Goal: Task Accomplishment & Management: Complete application form

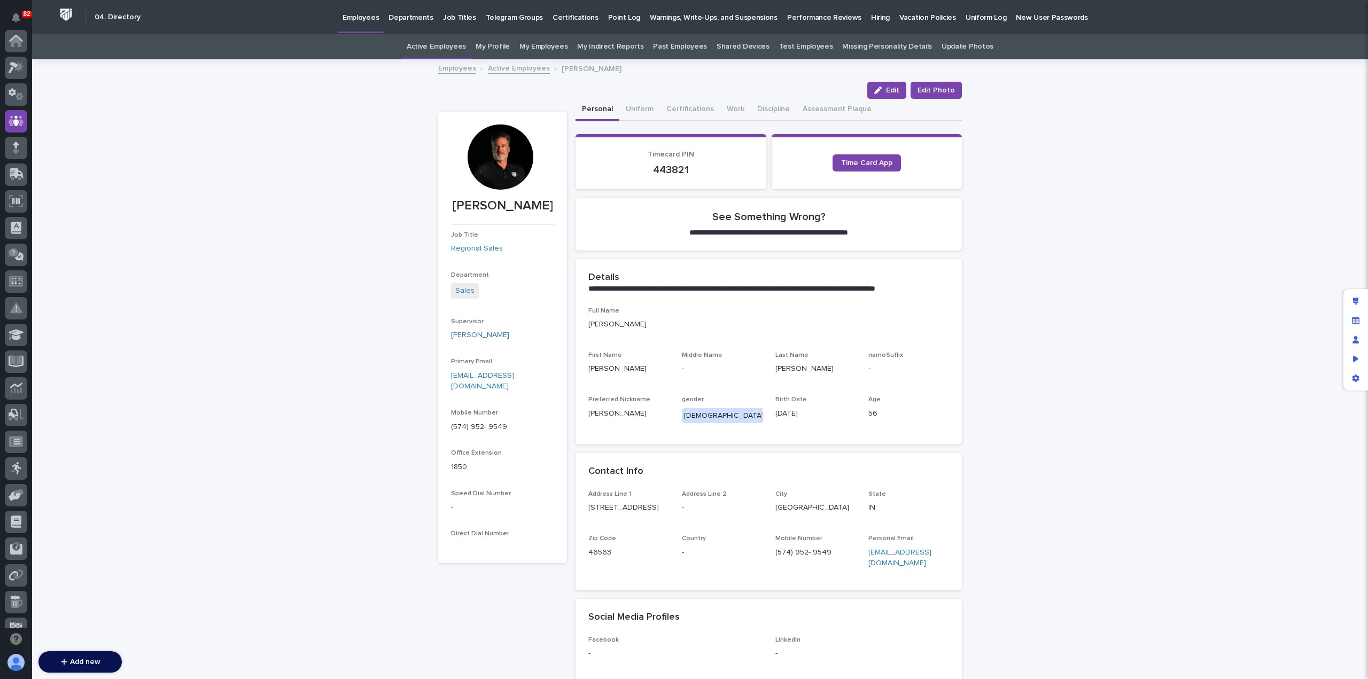
scroll to position [80, 0]
click at [871, 17] on p "Hiring" at bounding box center [880, 11] width 19 height 22
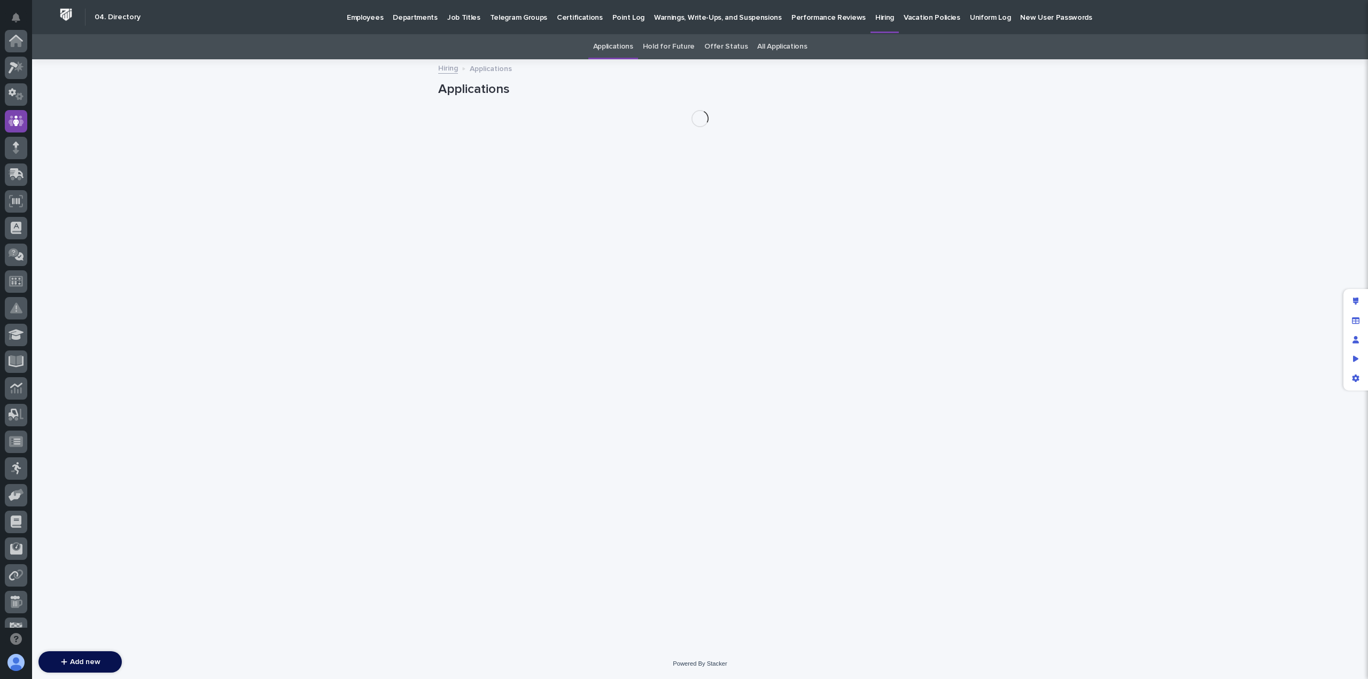
scroll to position [80, 0]
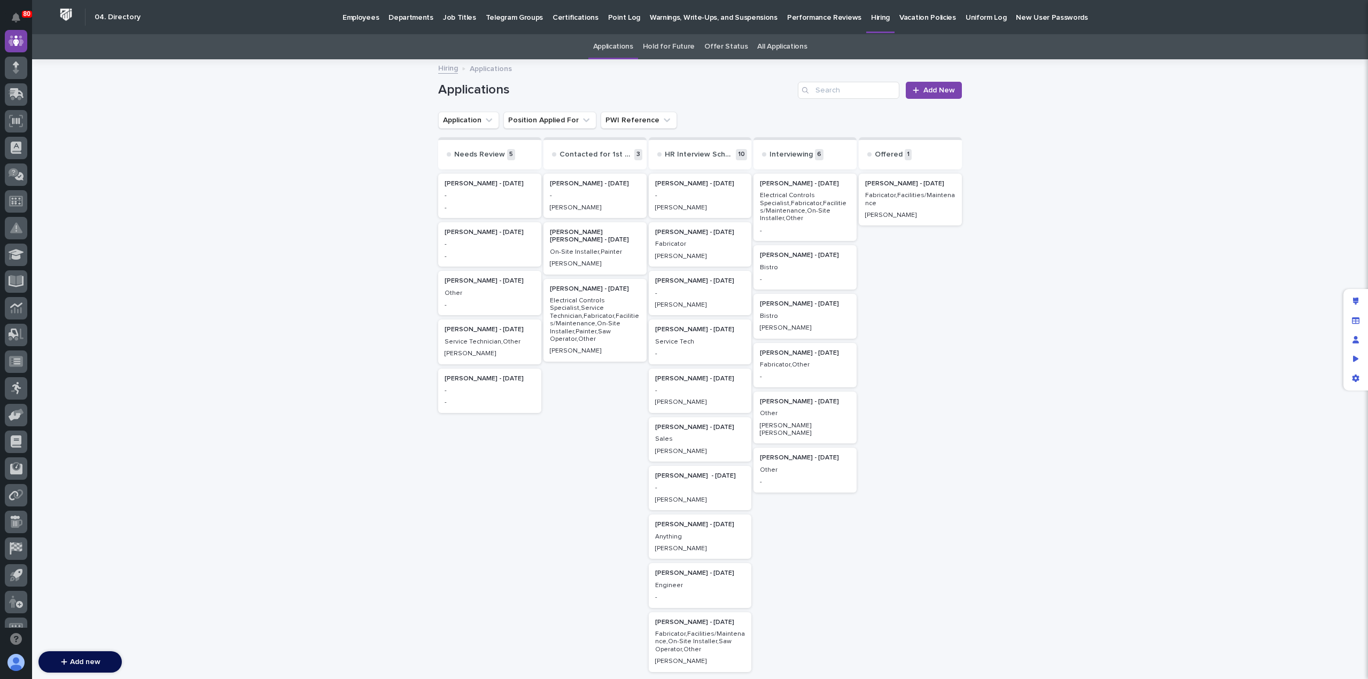
click at [804, 207] on p "Electrical Controls Specialist,Fabricator,Facilities/Maintenance,On-Site Instal…" at bounding box center [805, 207] width 90 height 31
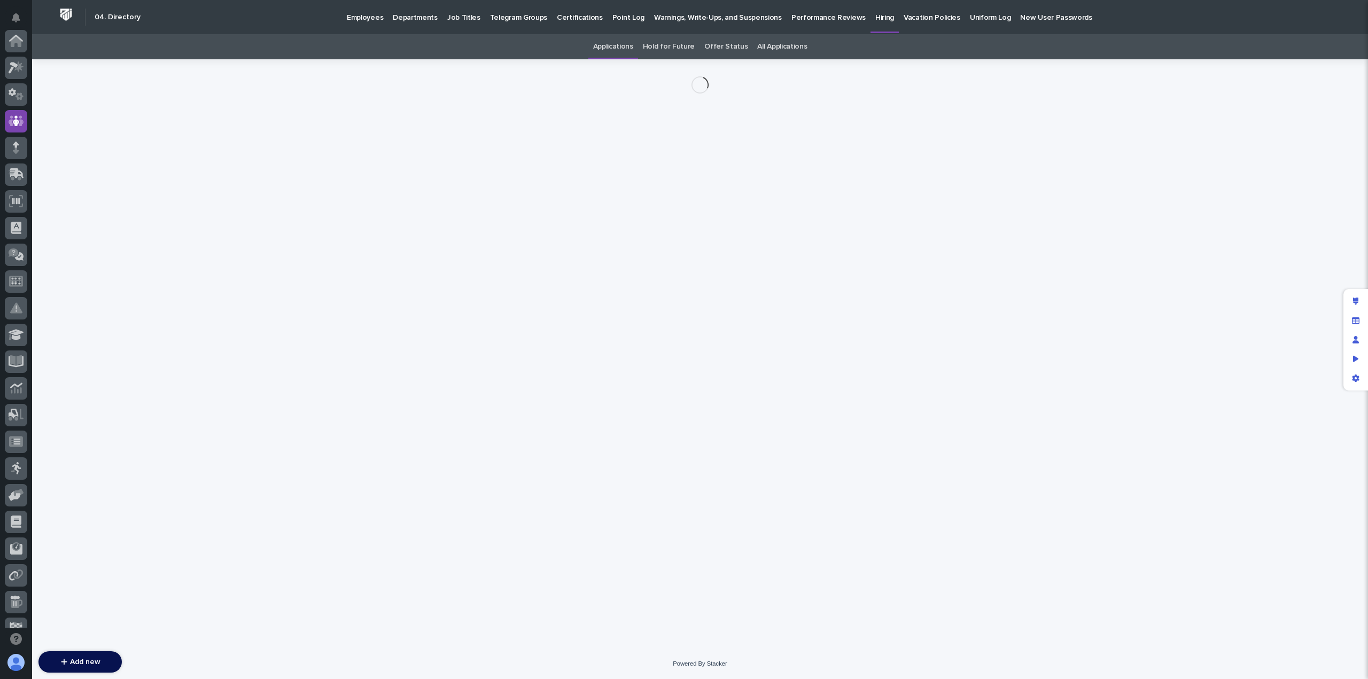
scroll to position [80, 0]
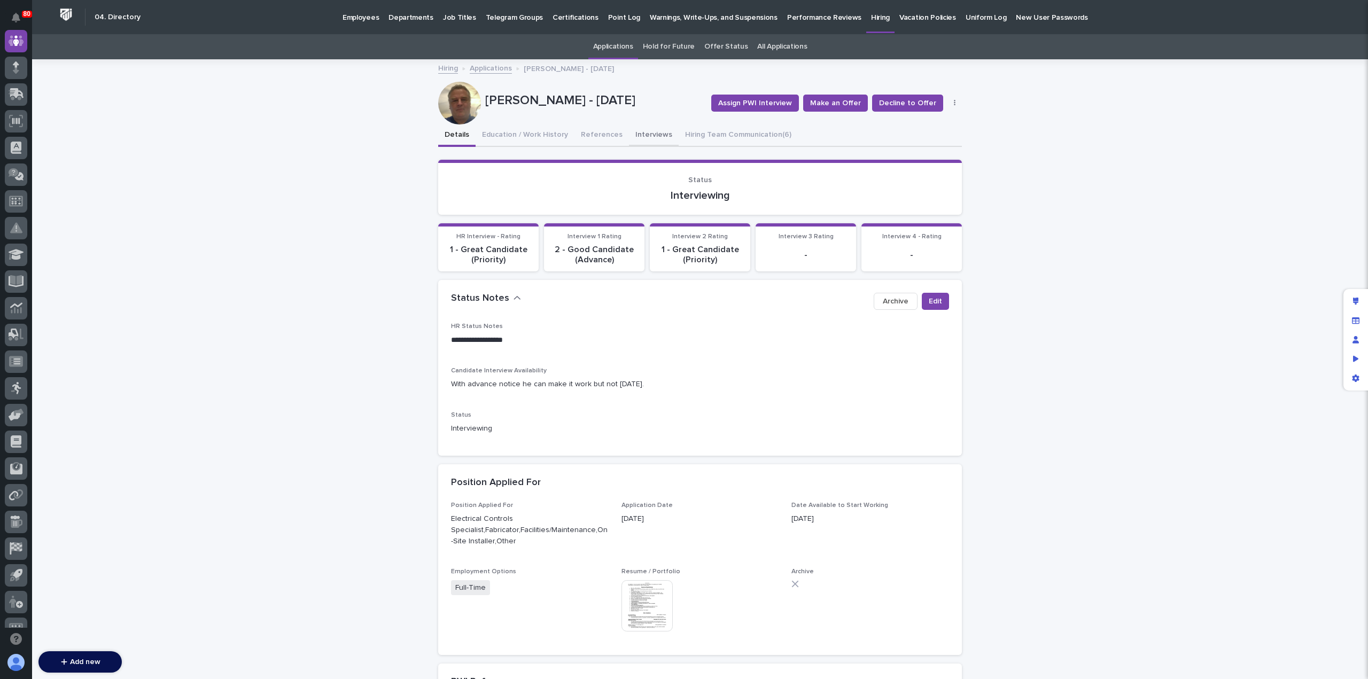
click at [649, 137] on button "Interviews" at bounding box center [654, 136] width 50 height 22
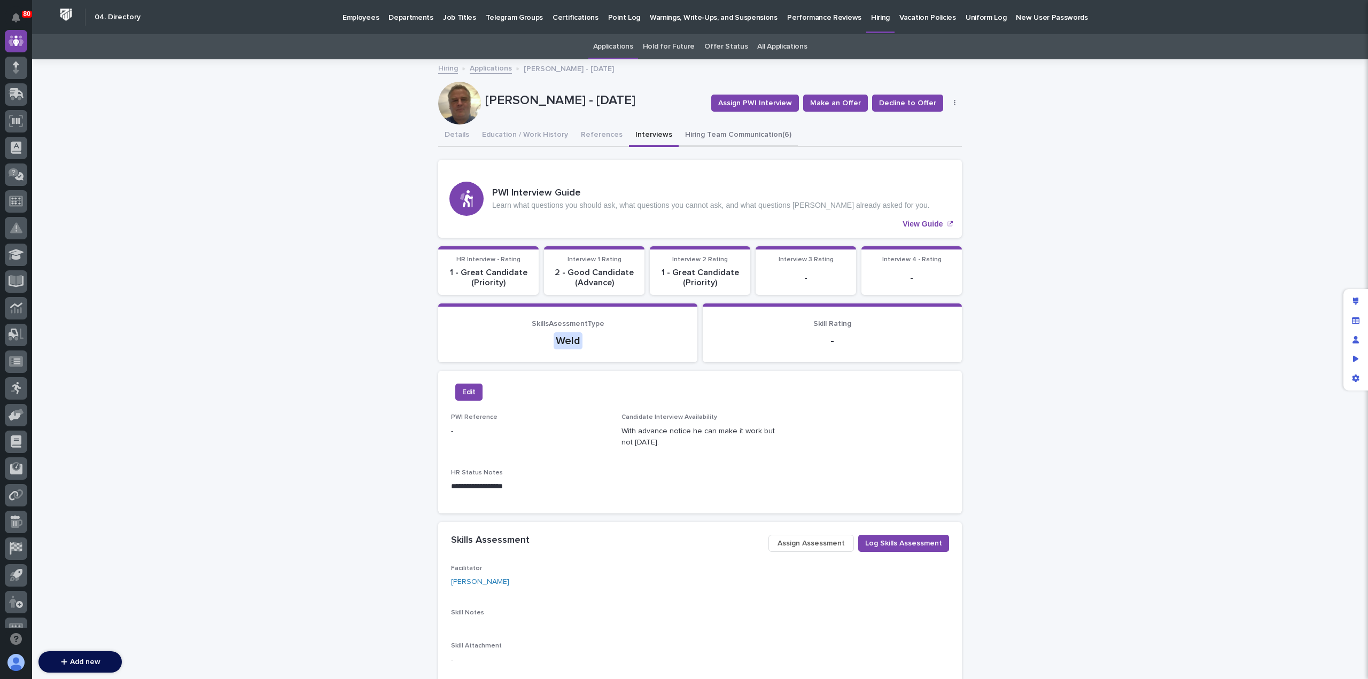
click at [714, 135] on button "Hiring Team Communication (6)" at bounding box center [738, 136] width 119 height 22
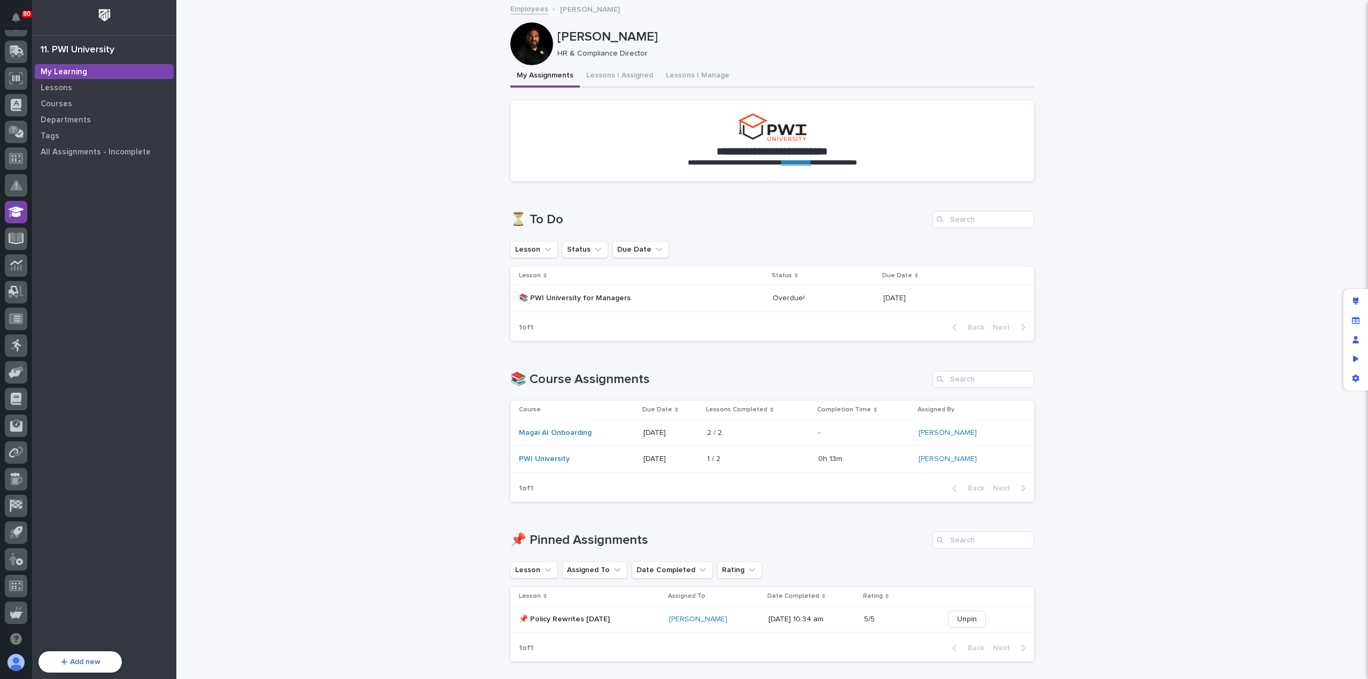
click at [627, 298] on p "📚 PWI University for Managers" at bounding box center [612, 298] width 187 height 9
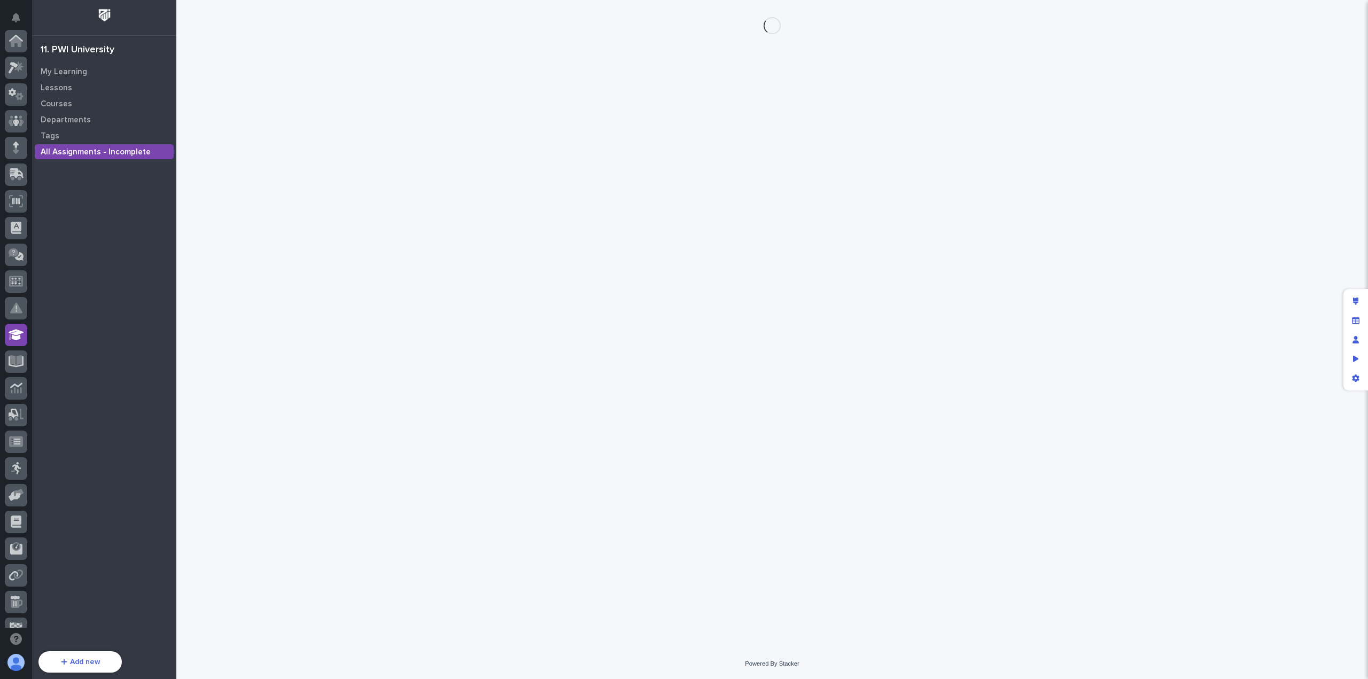
scroll to position [123, 0]
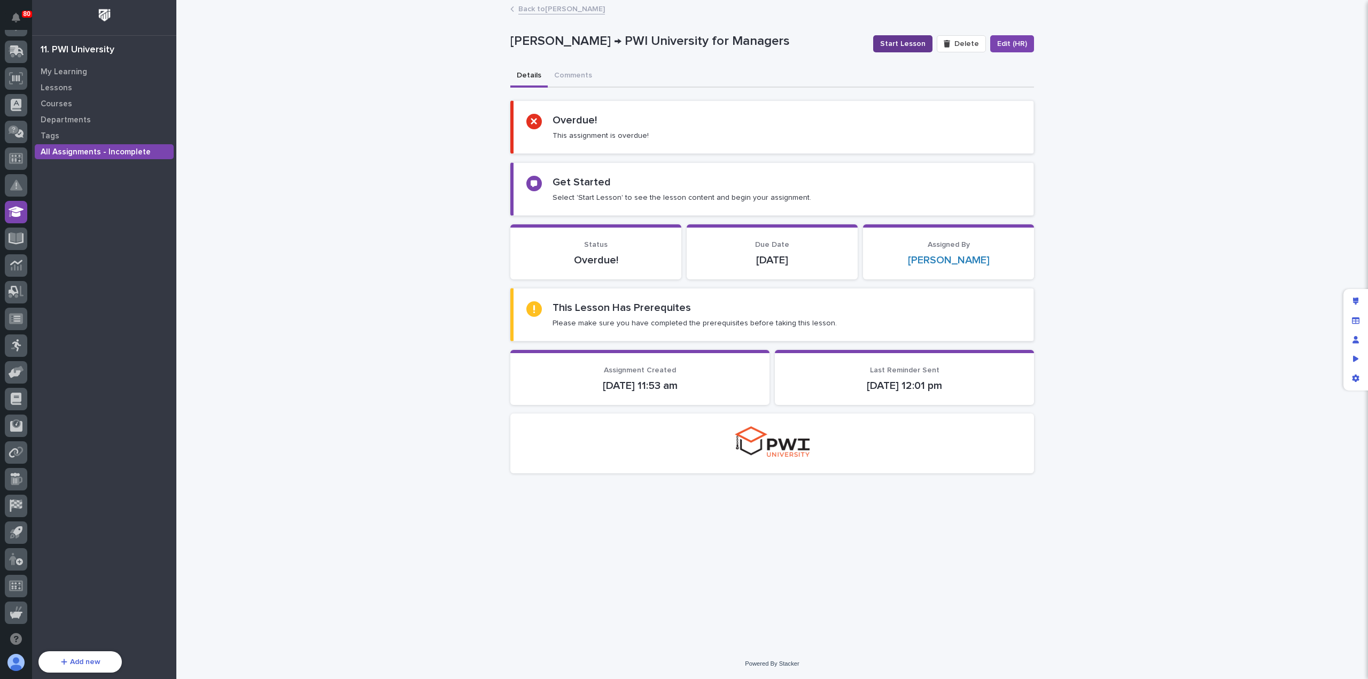
click at [915, 45] on span "Start Lesson" at bounding box center [902, 43] width 45 height 11
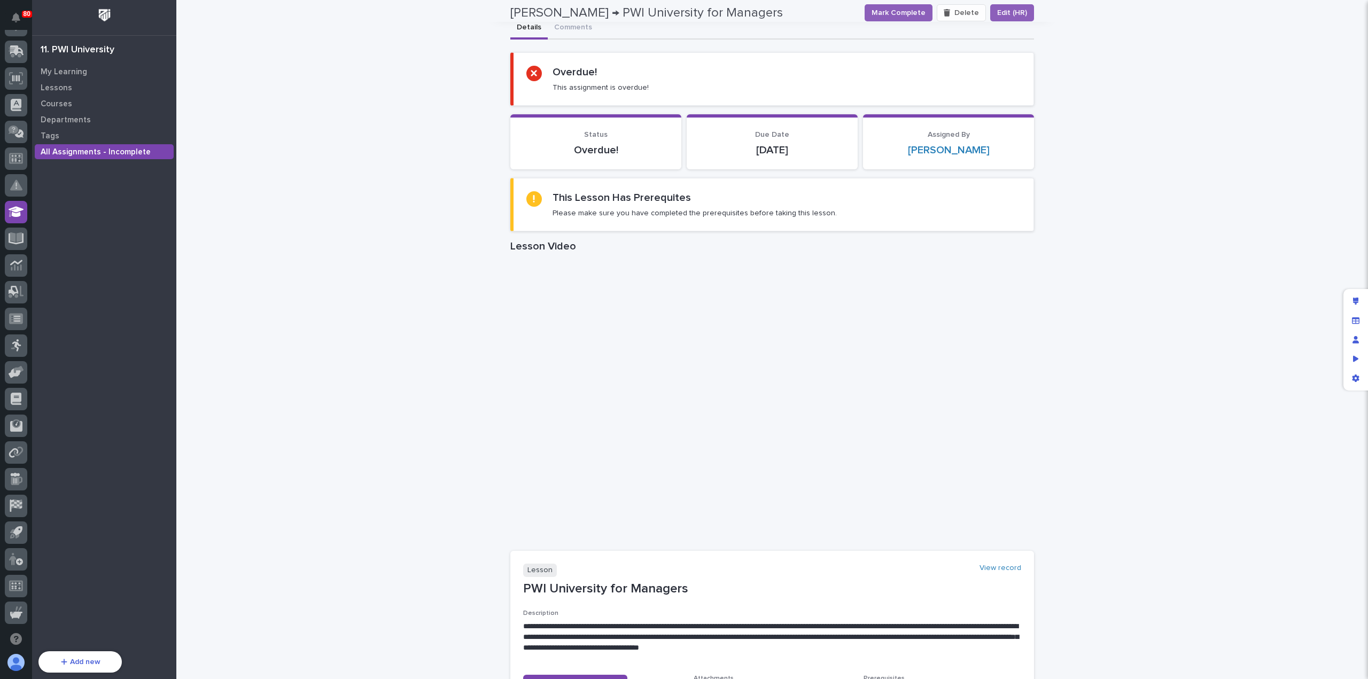
scroll to position [0, 0]
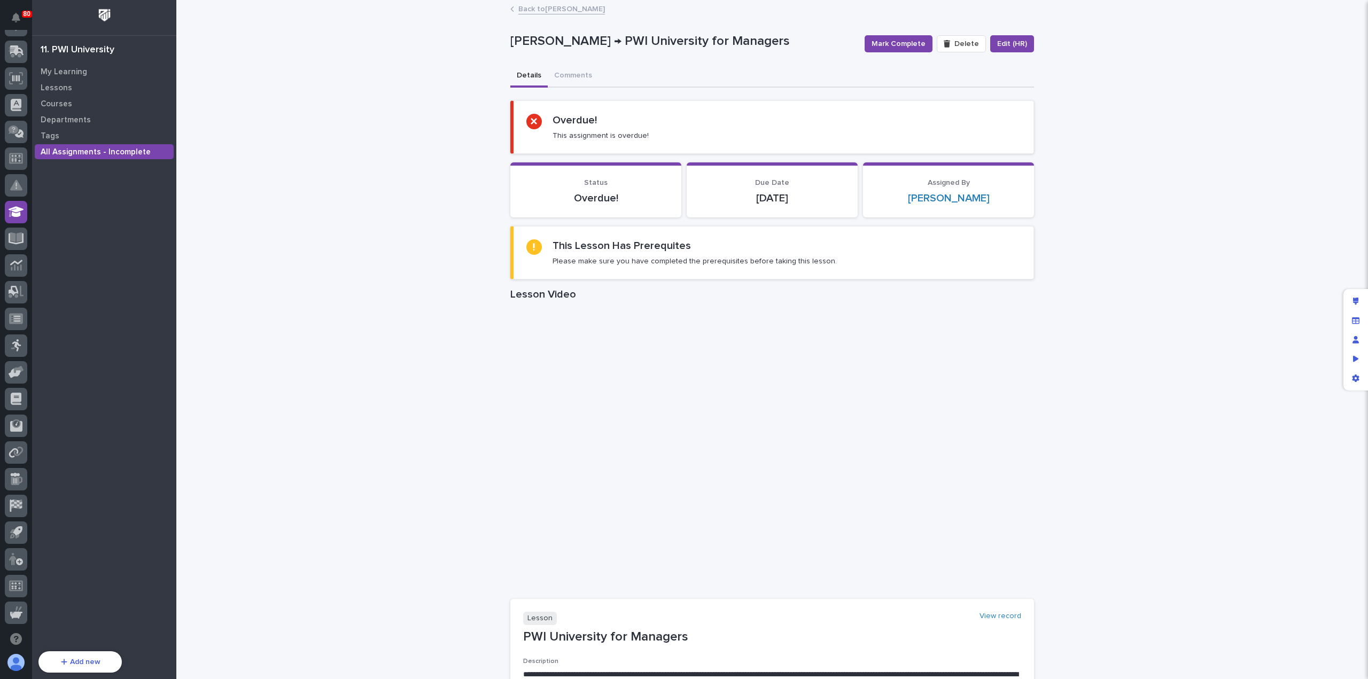
click at [534, 8] on link "Back to Austin Beachy" at bounding box center [561, 8] width 87 height 12
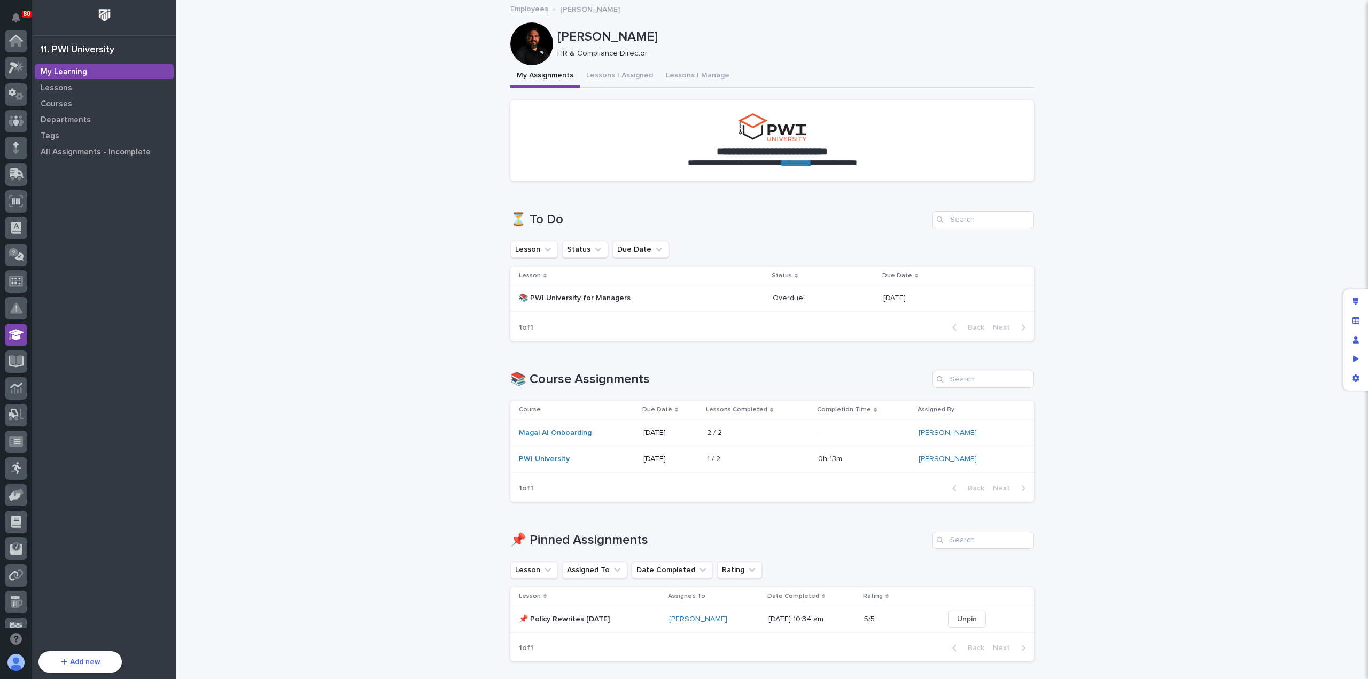
scroll to position [123, 0]
click at [620, 302] on p "📚 PWI University for Managers" at bounding box center [612, 298] width 187 height 9
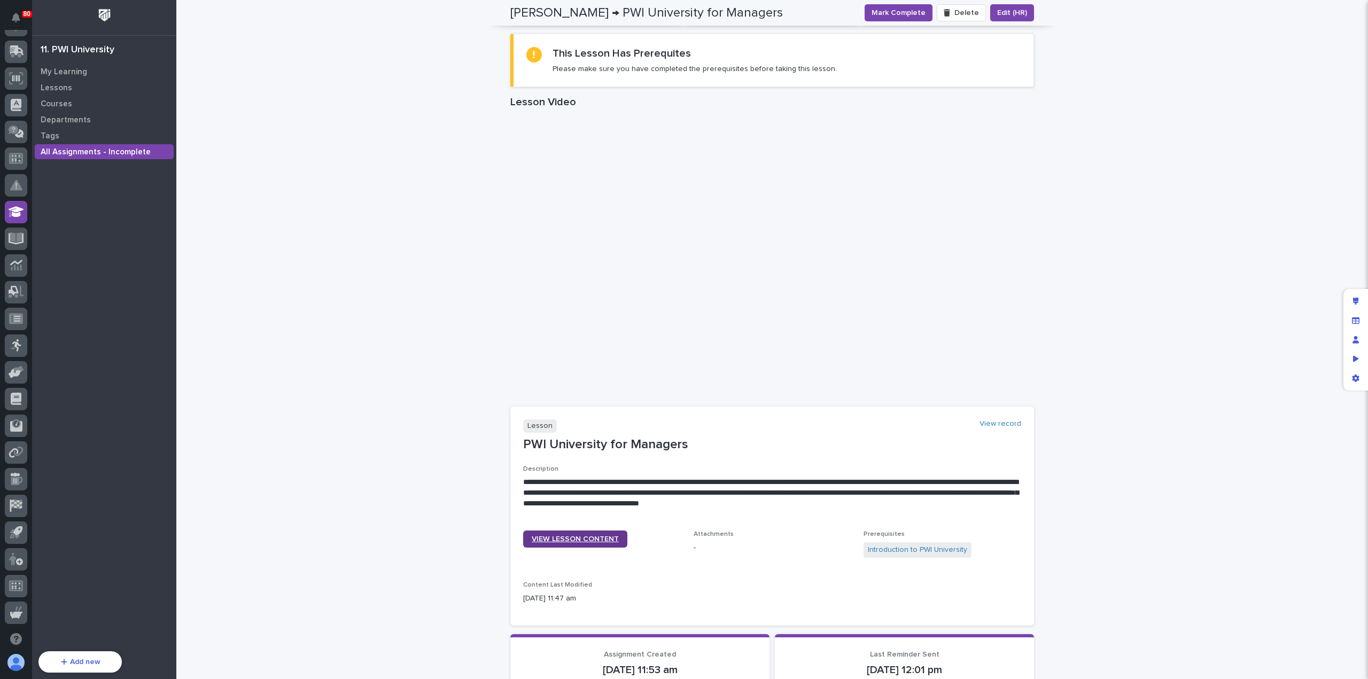
scroll to position [192, 0]
click at [573, 536] on span "VIEW LESSON CONTENT" at bounding box center [575, 538] width 87 height 7
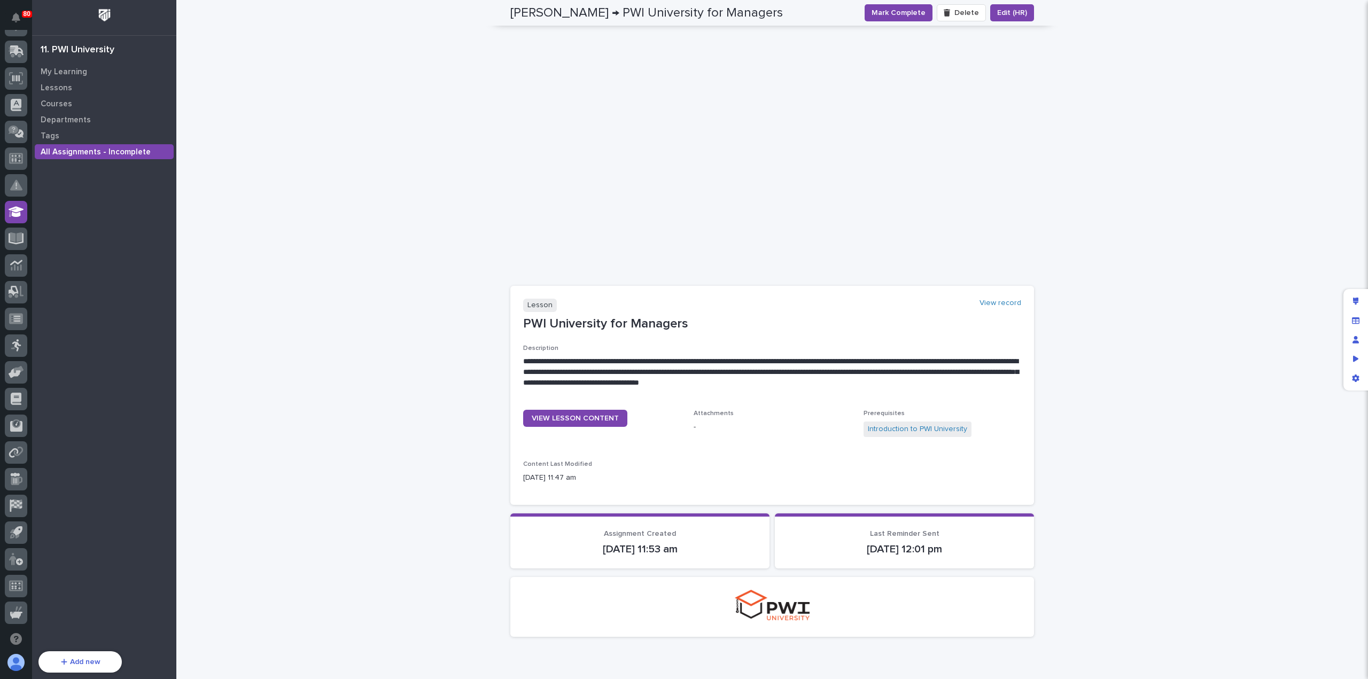
scroll to position [314, 0]
click at [902, 426] on link "Introduction to PWI University" at bounding box center [917, 428] width 99 height 11
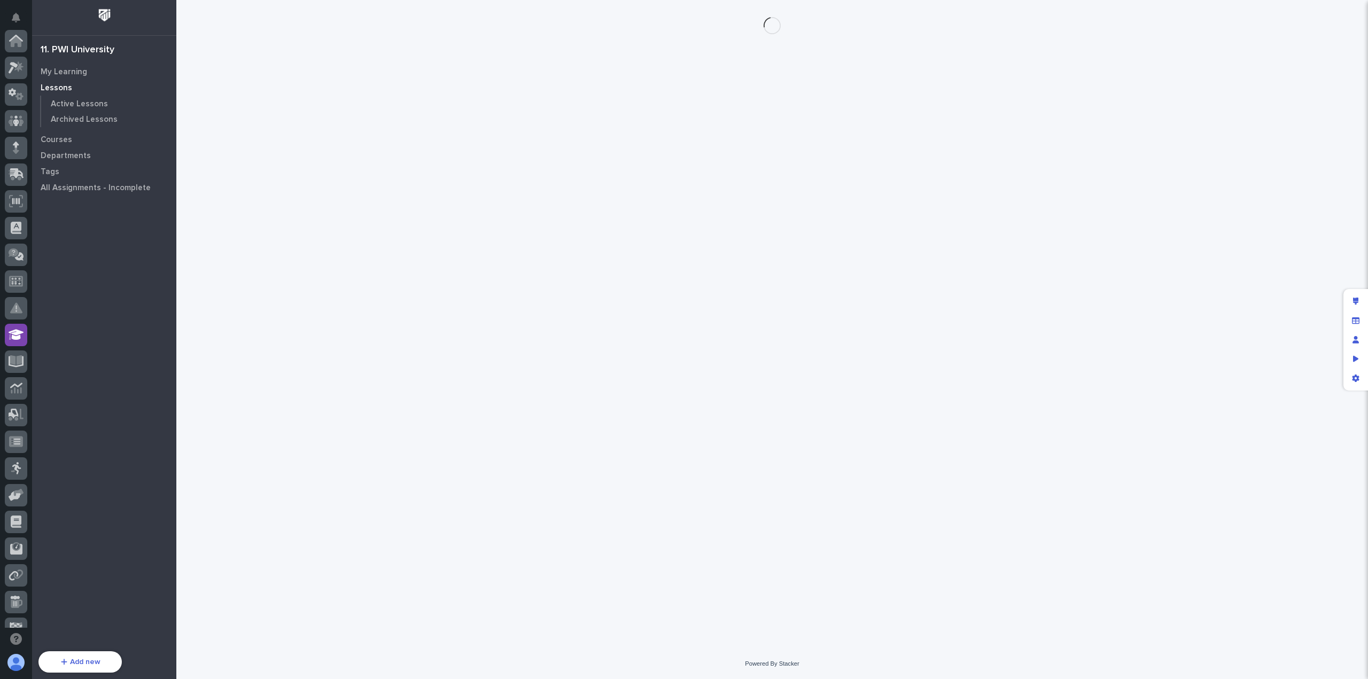
scroll to position [123, 0]
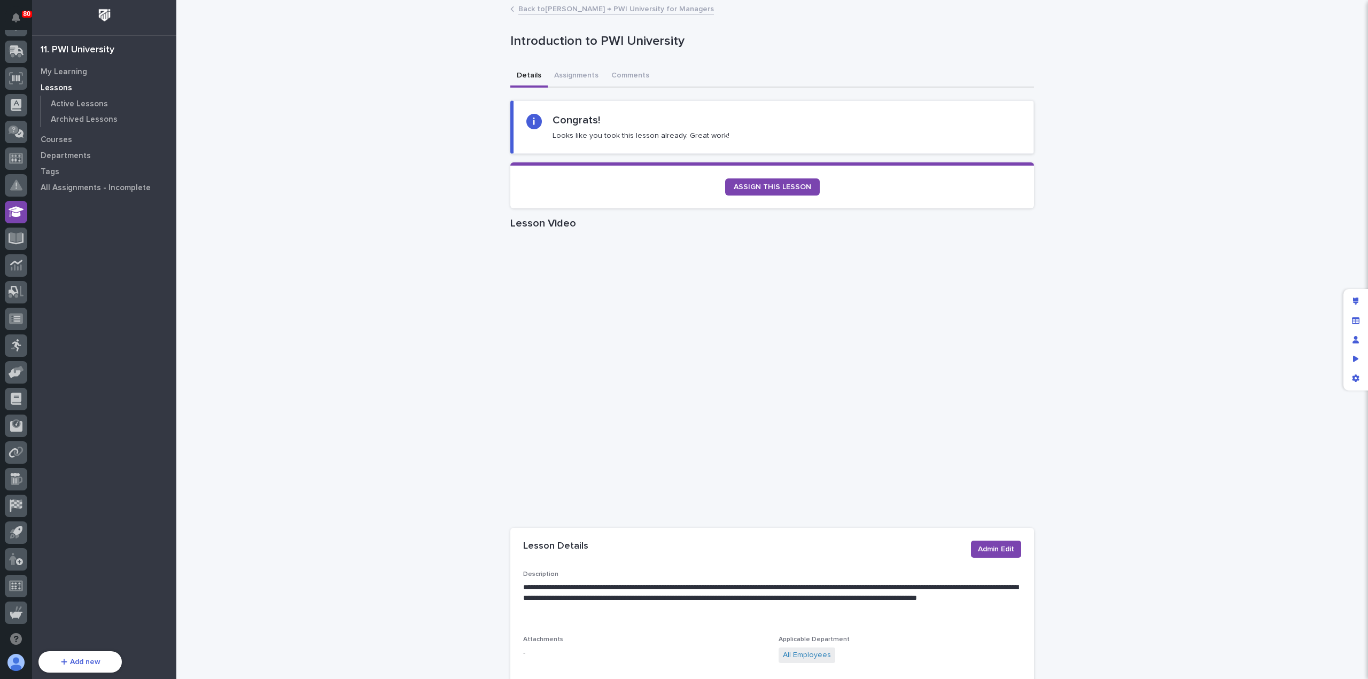
click at [549, 10] on link "Back to Austin Beachy → PWI University for Managers" at bounding box center [616, 8] width 196 height 12
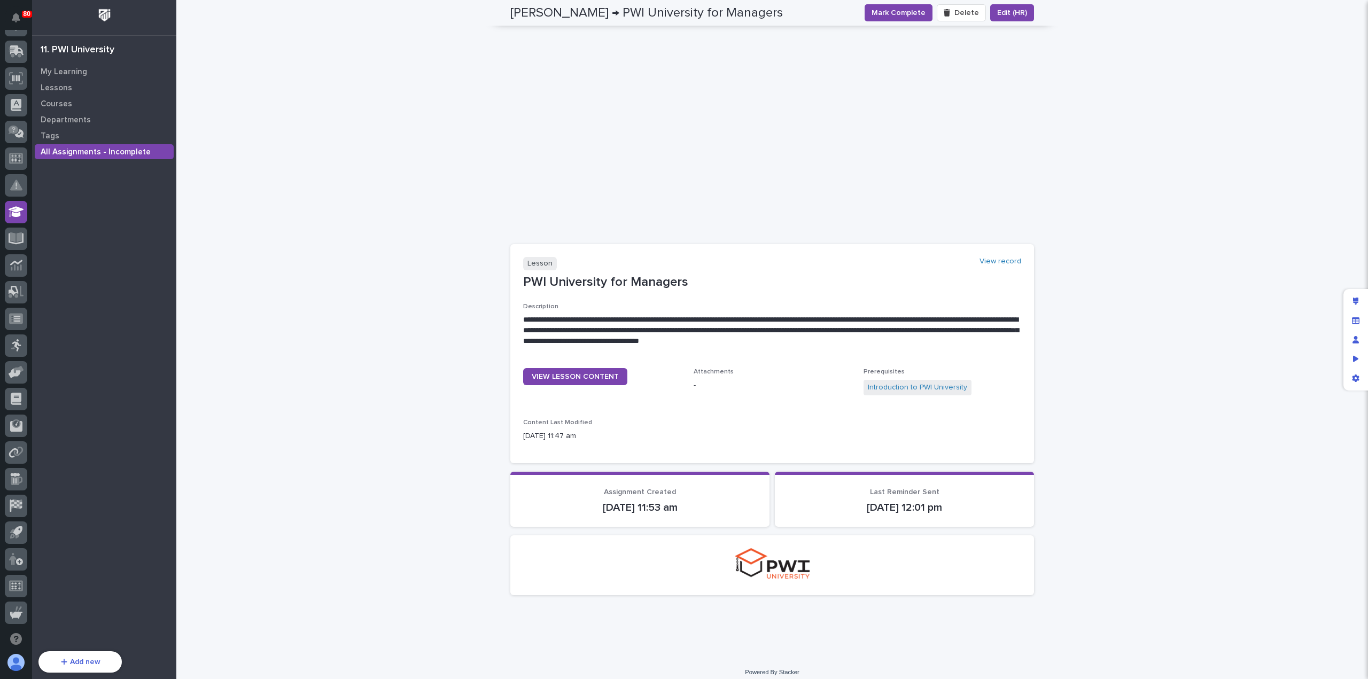
scroll to position [361, 0]
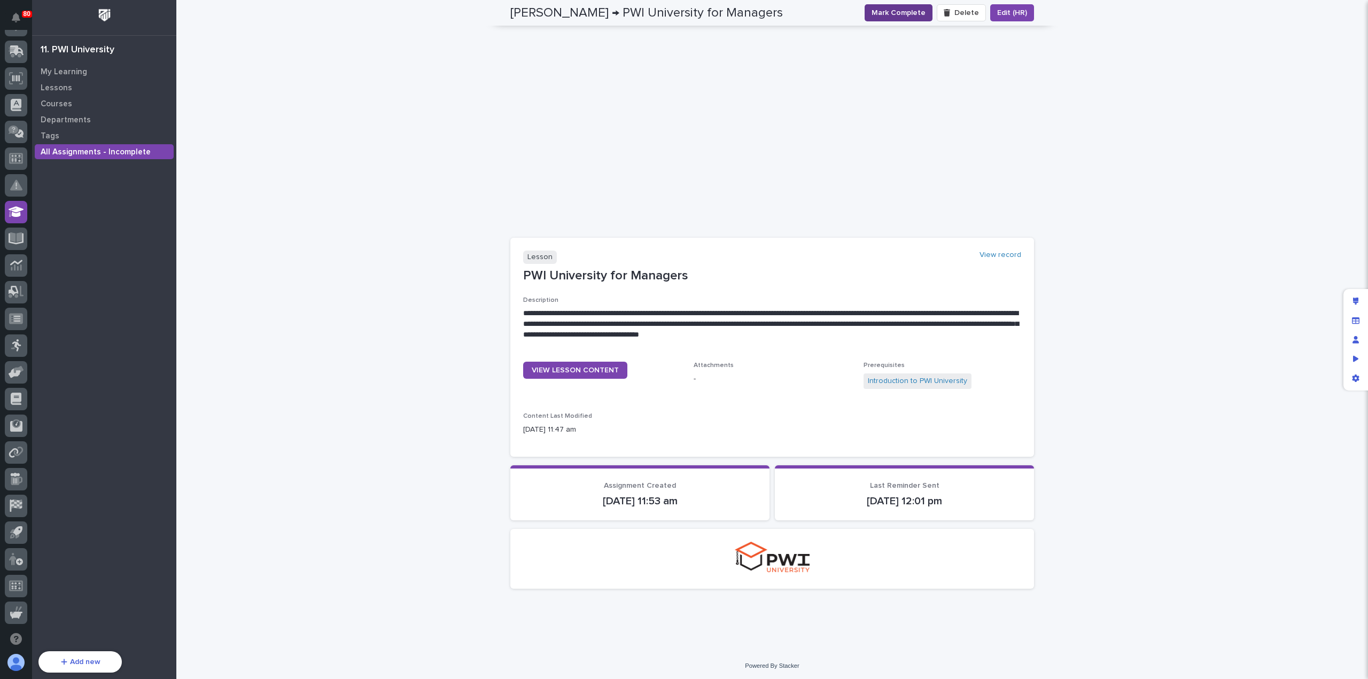
click at [903, 13] on span "Mark Complete" at bounding box center [899, 12] width 54 height 11
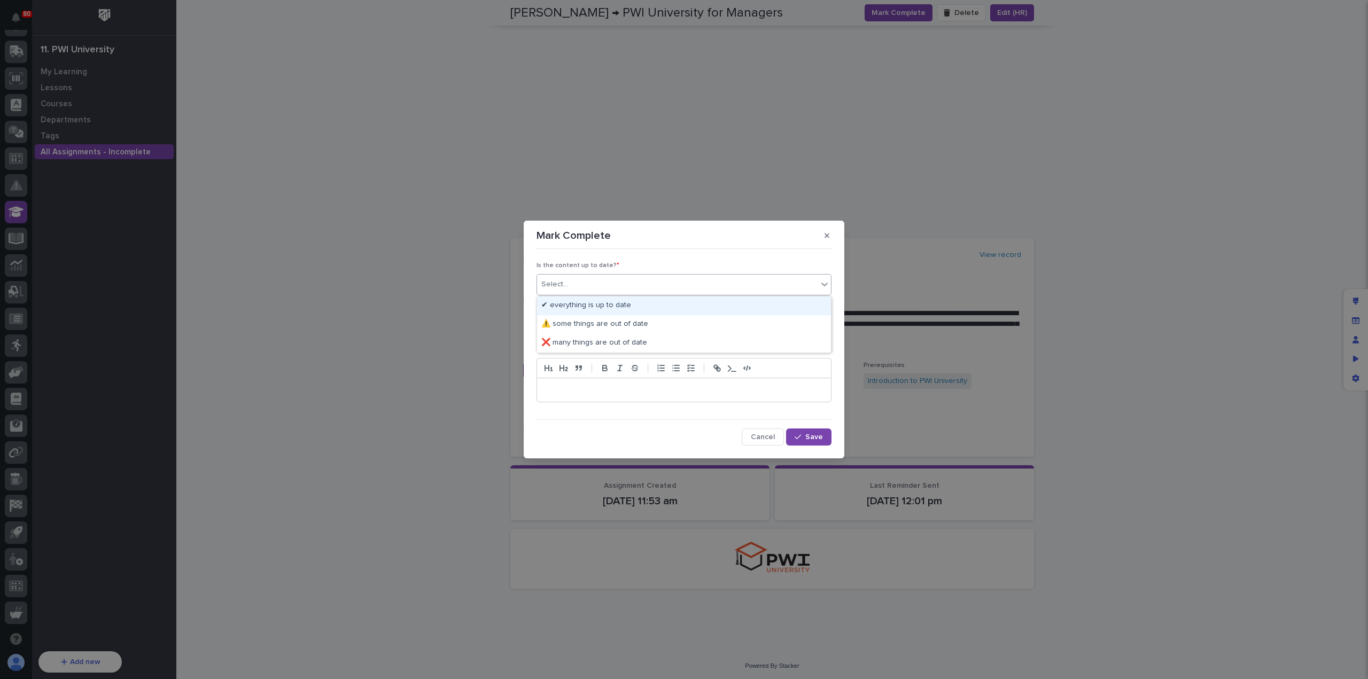
click at [599, 282] on div "Select..." at bounding box center [677, 285] width 281 height 18
click at [606, 304] on div "✔ everything is up to date" at bounding box center [684, 306] width 294 height 19
click at [627, 328] on div "Select..." at bounding box center [677, 327] width 281 height 18
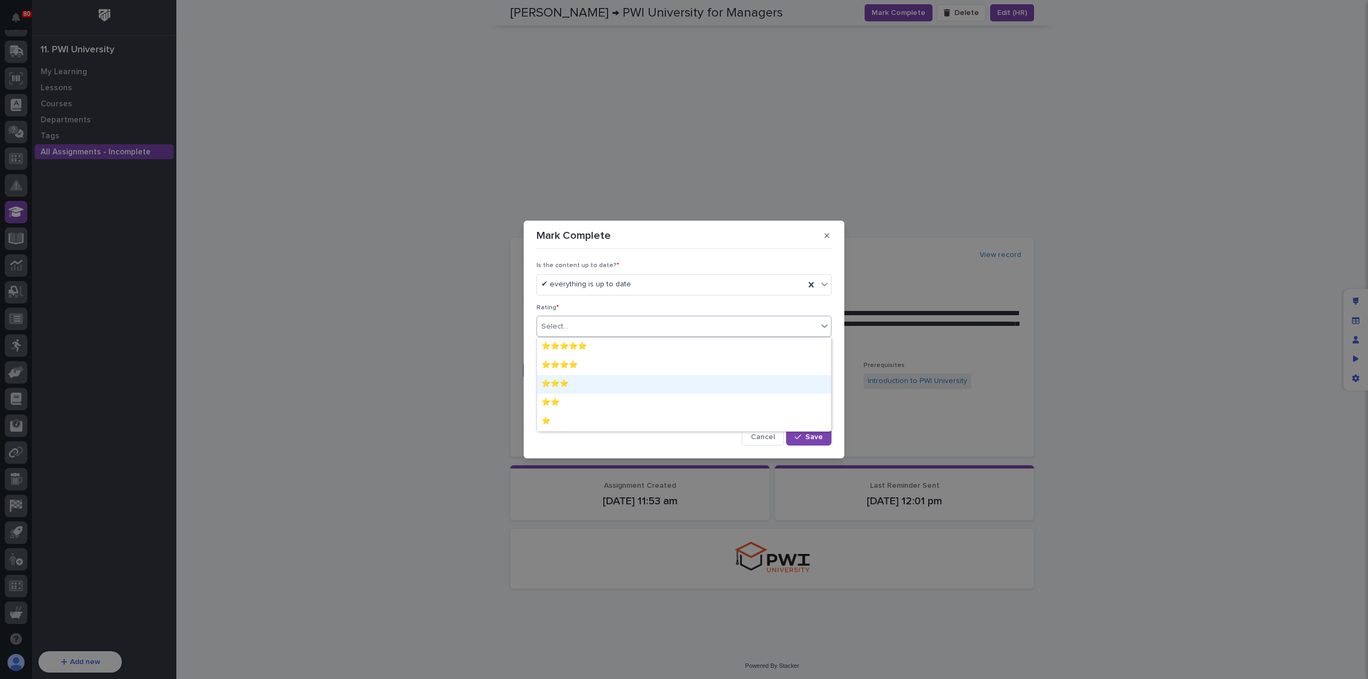
drag, startPoint x: 628, startPoint y: 353, endPoint x: 626, endPoint y: 388, distance: 35.9
click at [626, 388] on div "⭐⭐⭐" at bounding box center [684, 384] width 294 height 19
click at [582, 388] on p "To enrich screen reader interactions, please activate Accessibility in Grammarl…" at bounding box center [684, 390] width 278 height 11
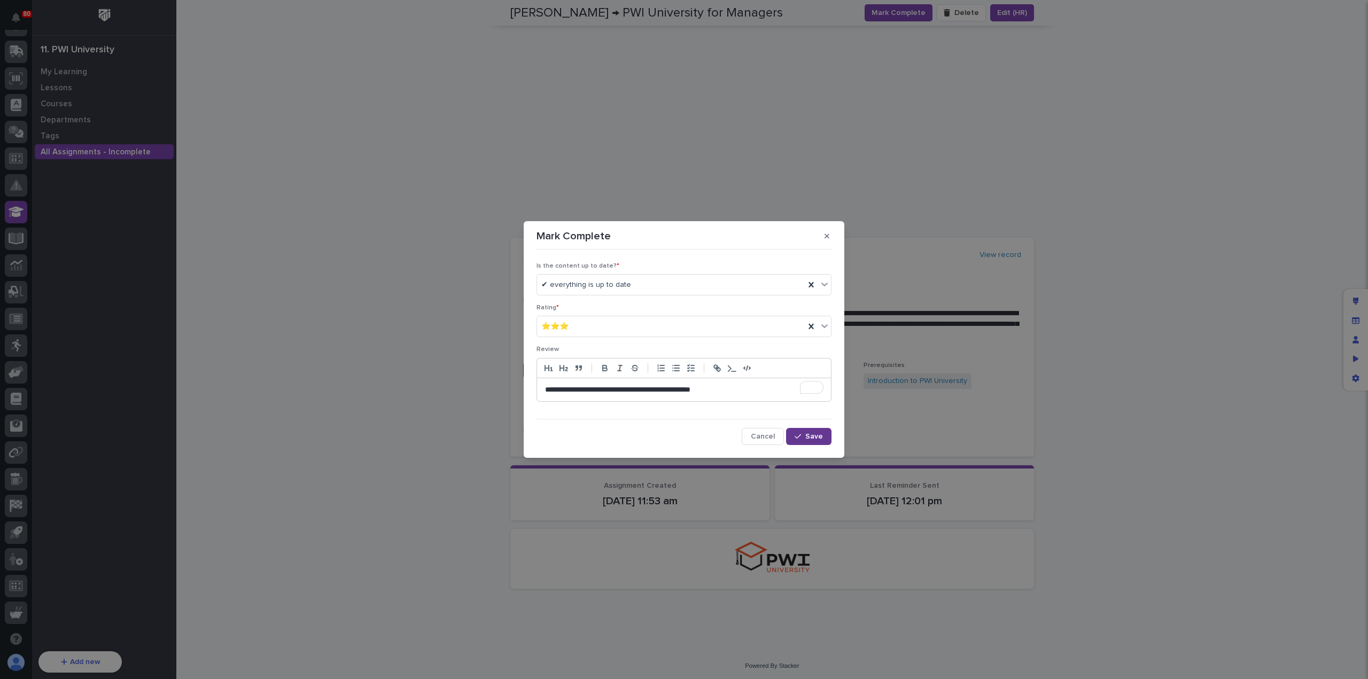
click at [807, 435] on button "Save" at bounding box center [808, 436] width 45 height 17
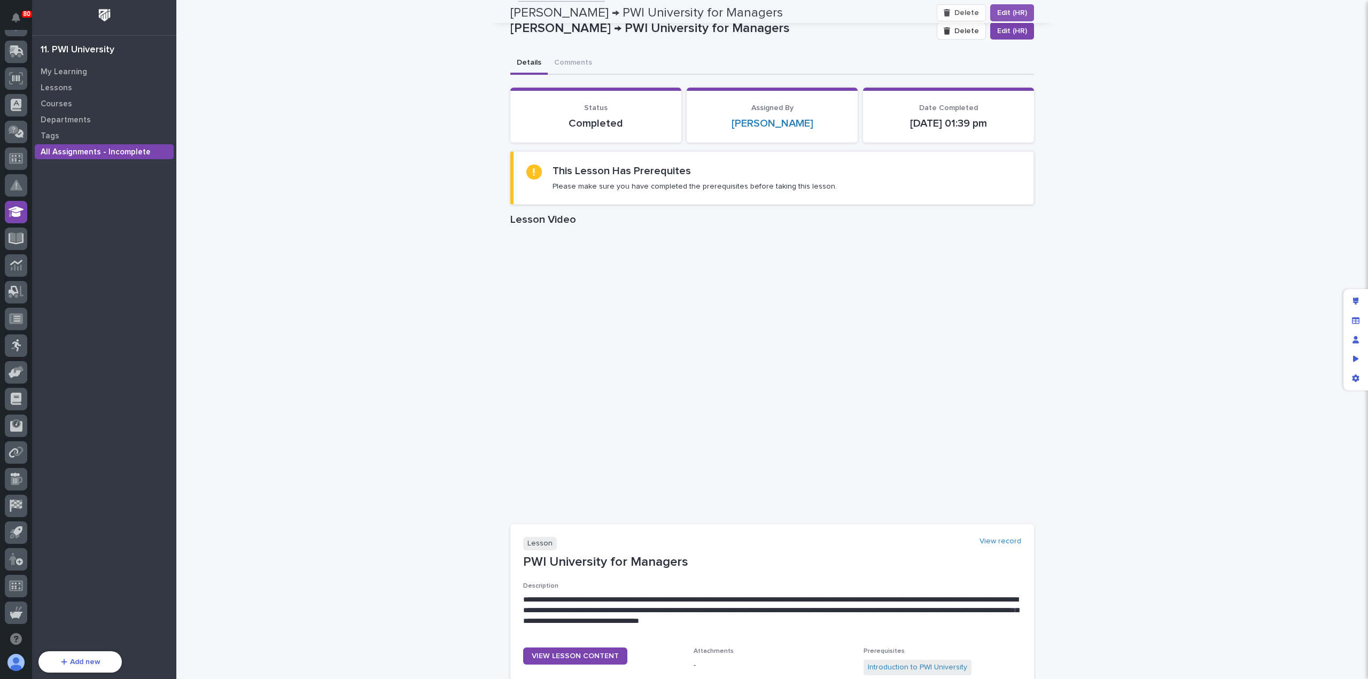
scroll to position [0, 0]
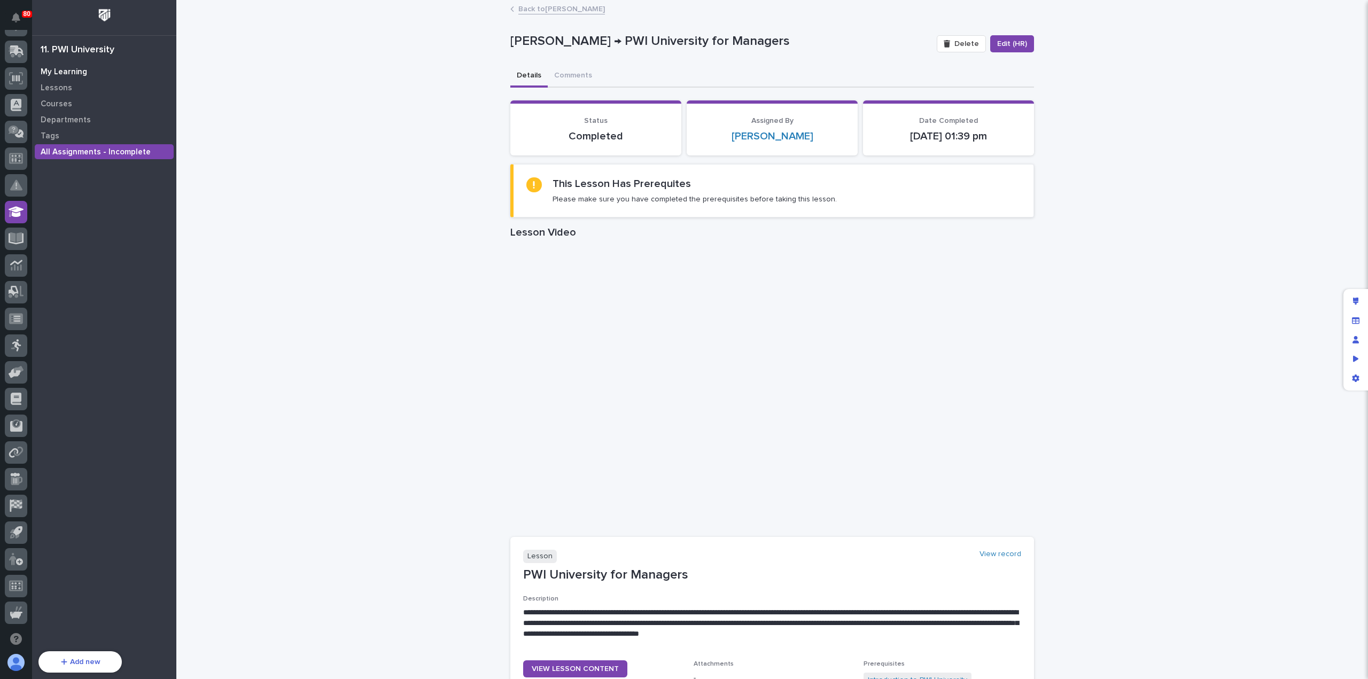
click at [62, 67] on p "My Learning" at bounding box center [64, 72] width 46 height 10
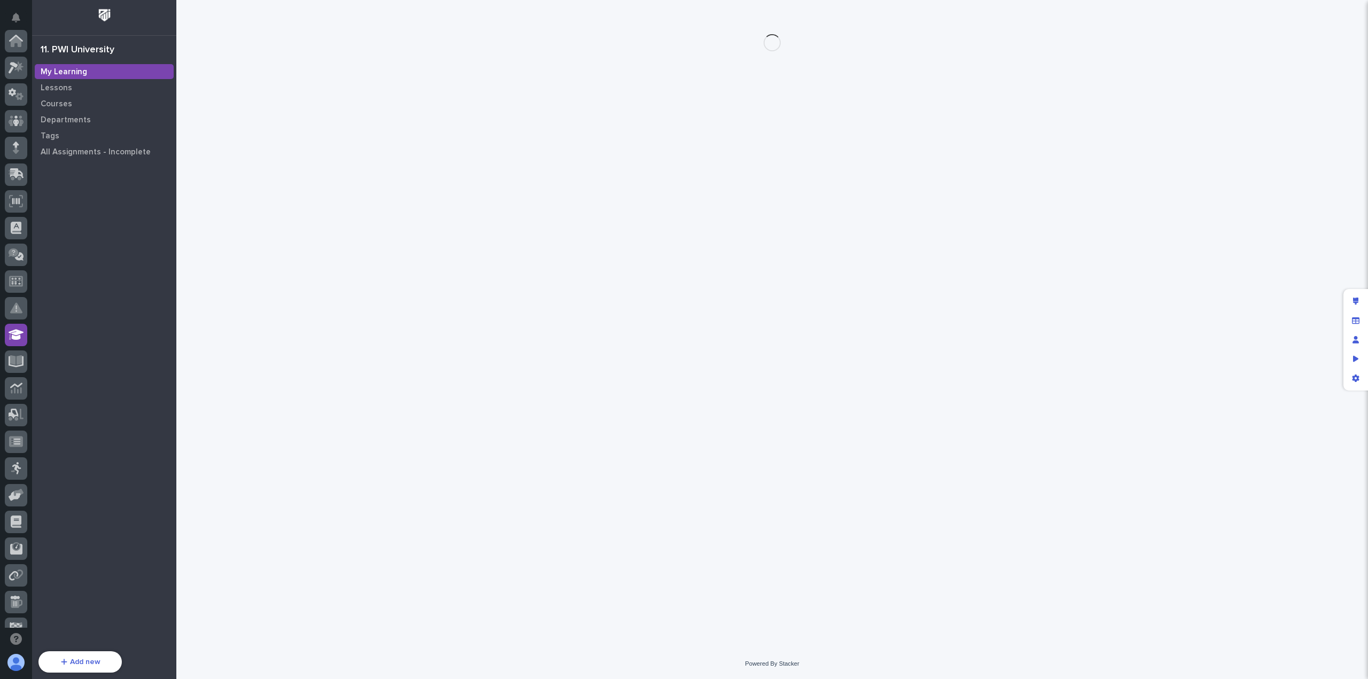
scroll to position [123, 0]
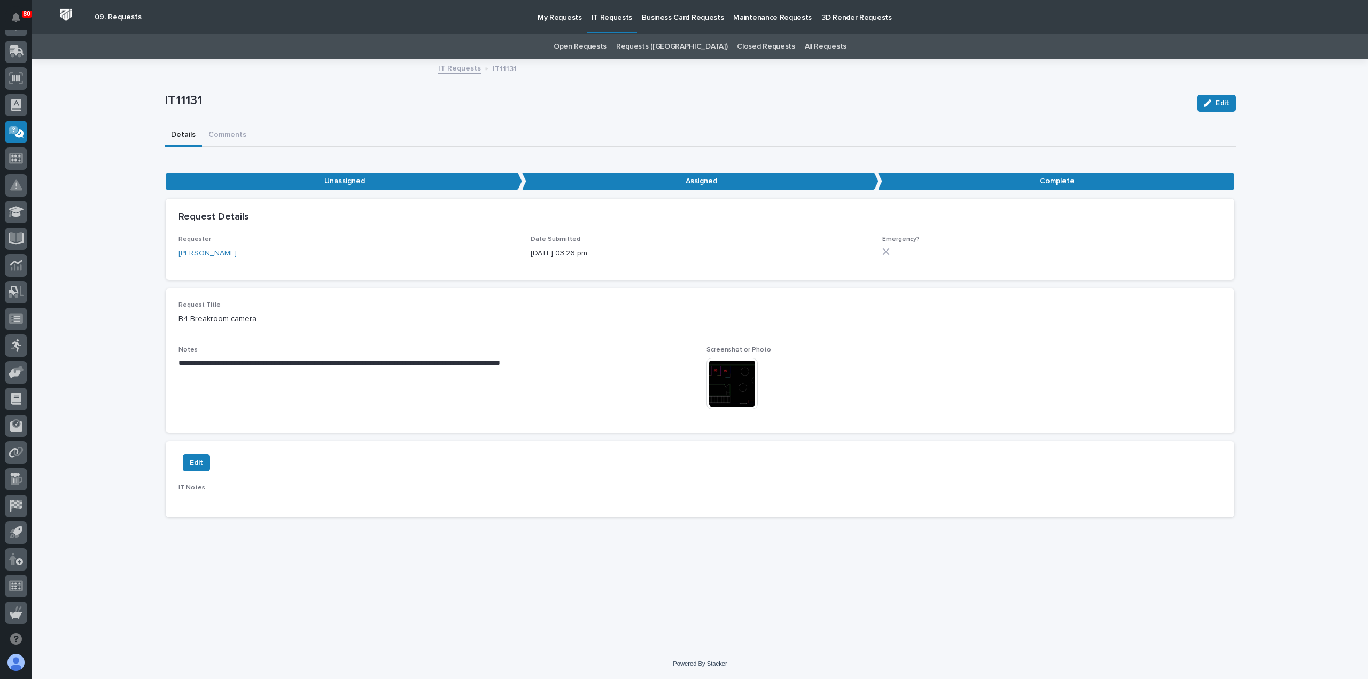
click at [736, 392] on img at bounding box center [731, 383] width 51 height 51
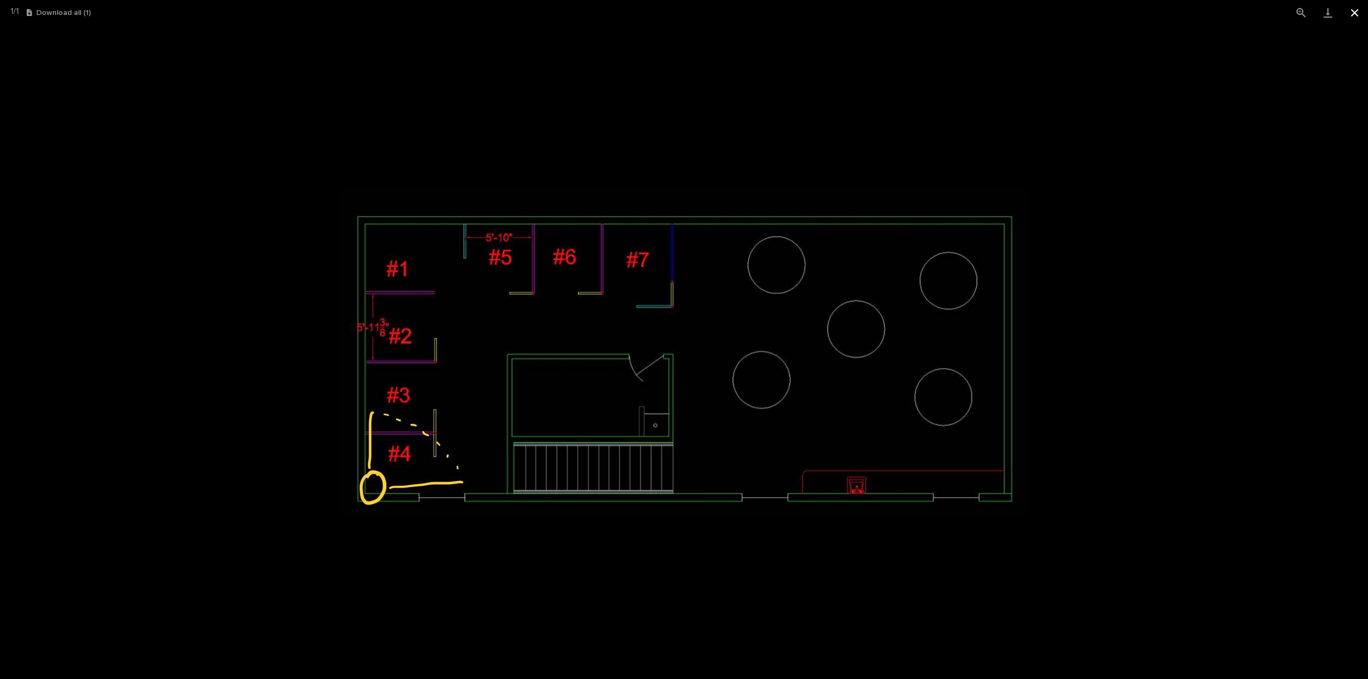
click at [1350, 10] on button "Close gallery" at bounding box center [1354, 12] width 27 height 25
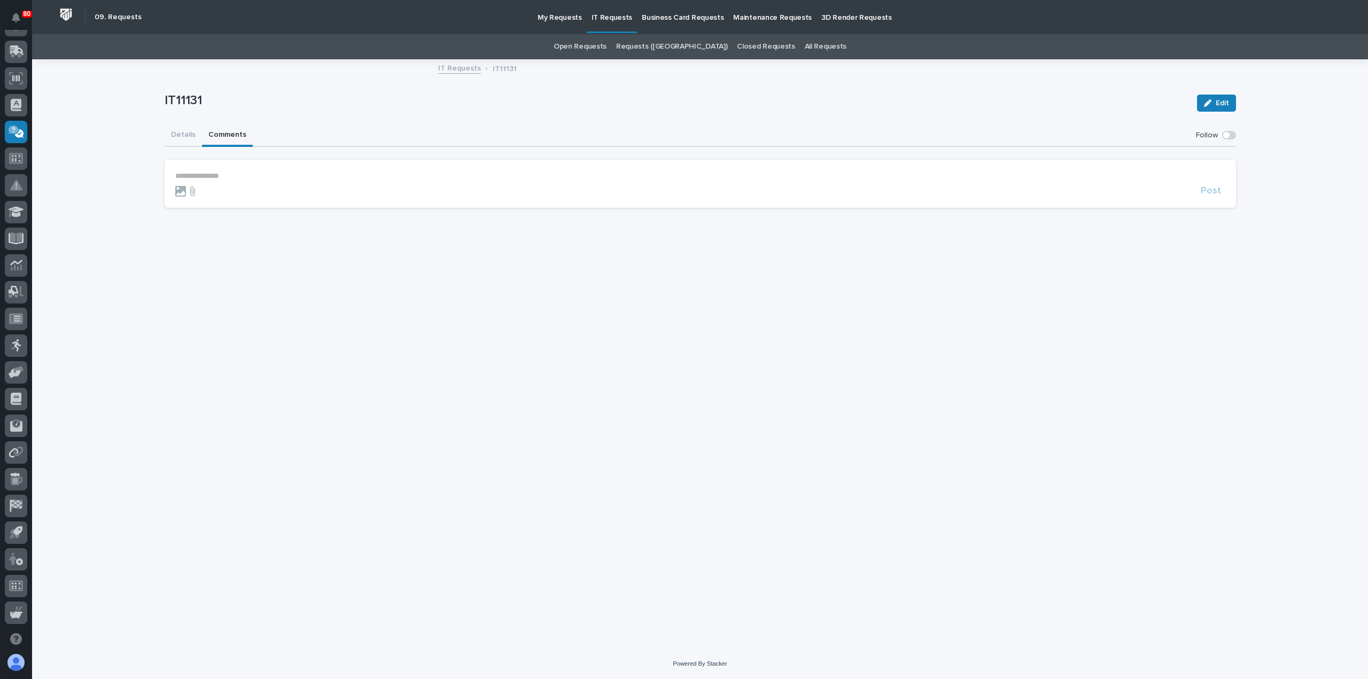
click at [232, 135] on button "Comments" at bounding box center [227, 136] width 51 height 22
click at [185, 127] on button "Details" at bounding box center [183, 136] width 37 height 22
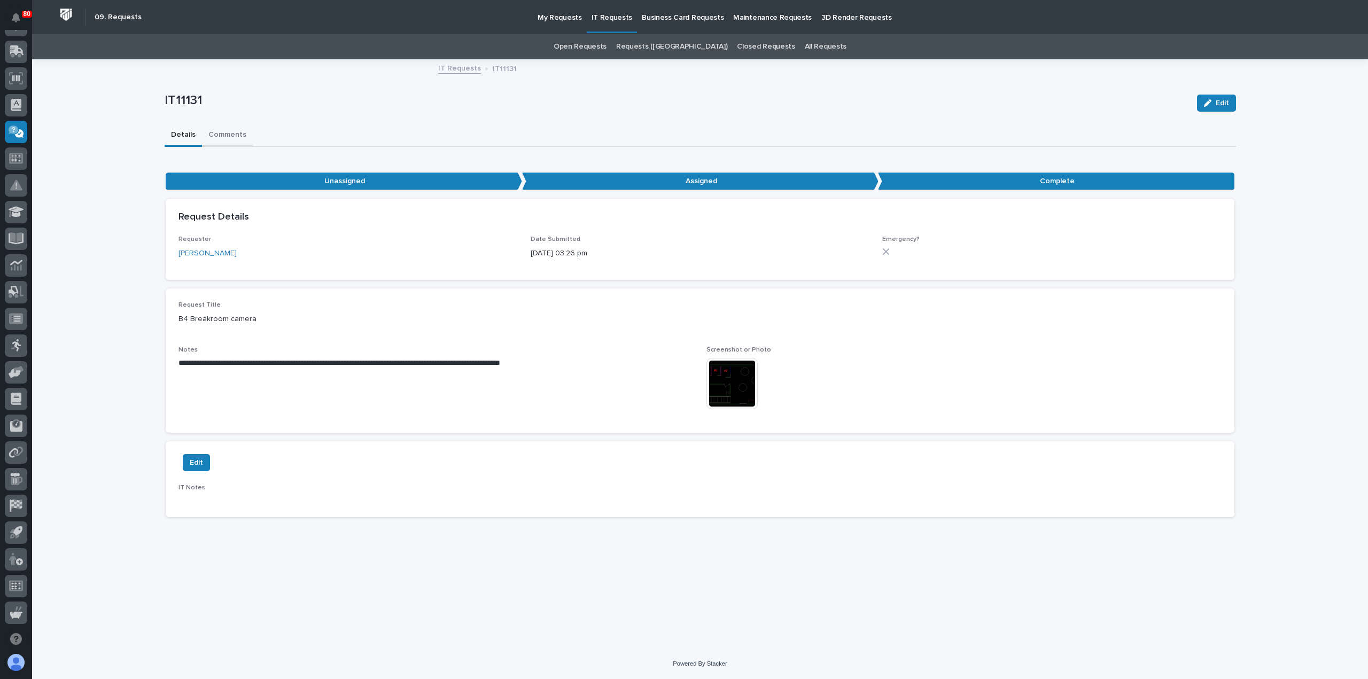
click at [233, 136] on button "Comments" at bounding box center [227, 136] width 51 height 22
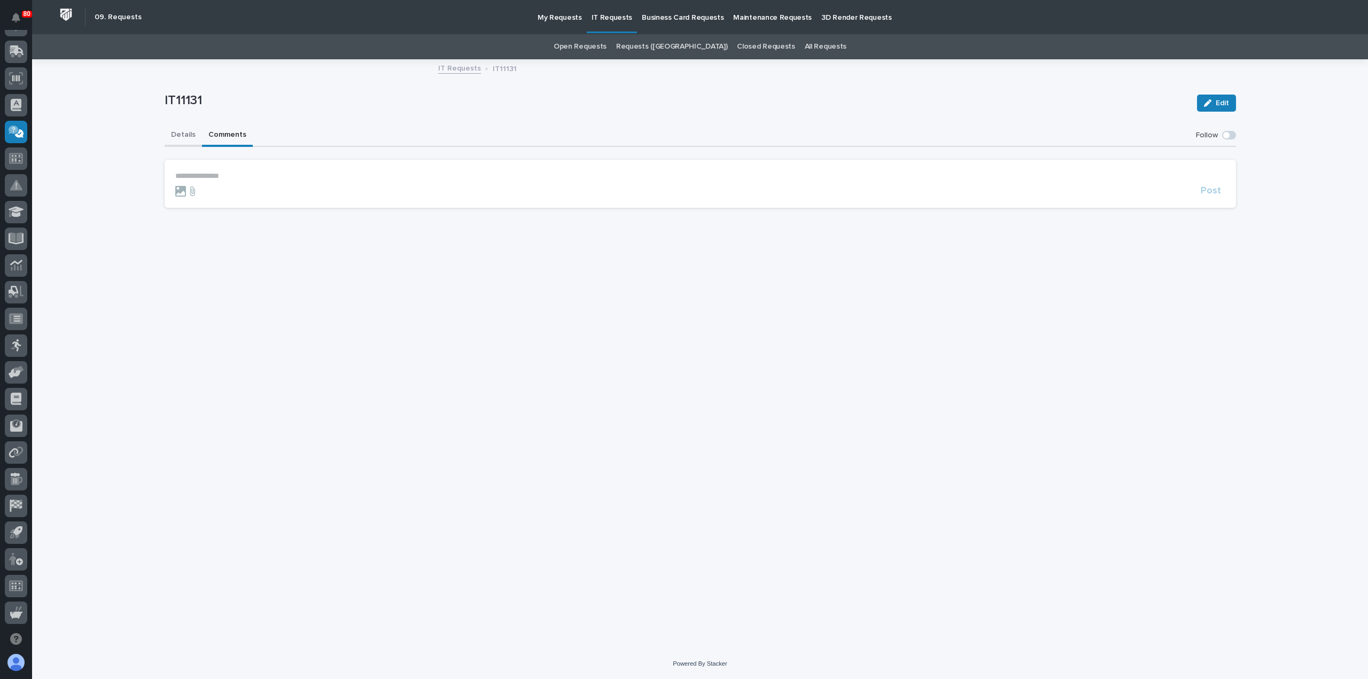
click at [186, 135] on button "Details" at bounding box center [183, 136] width 37 height 22
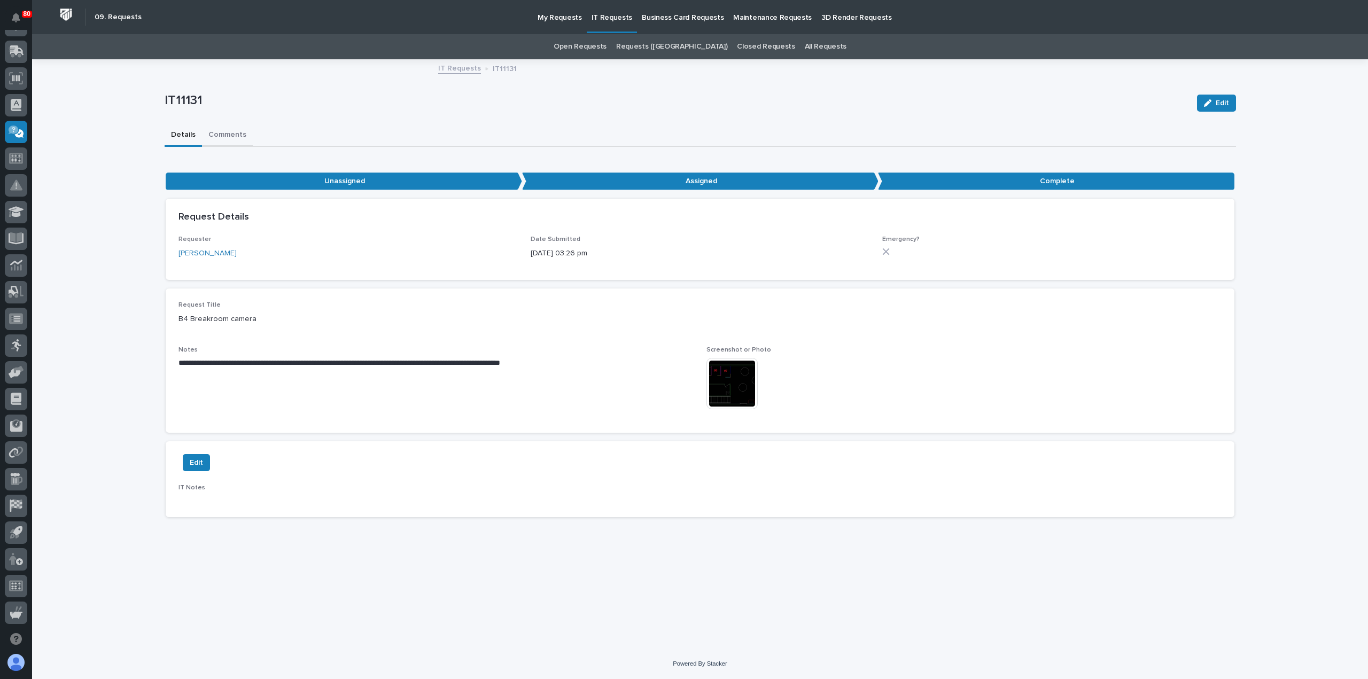
click at [233, 136] on button "Comments" at bounding box center [227, 136] width 51 height 22
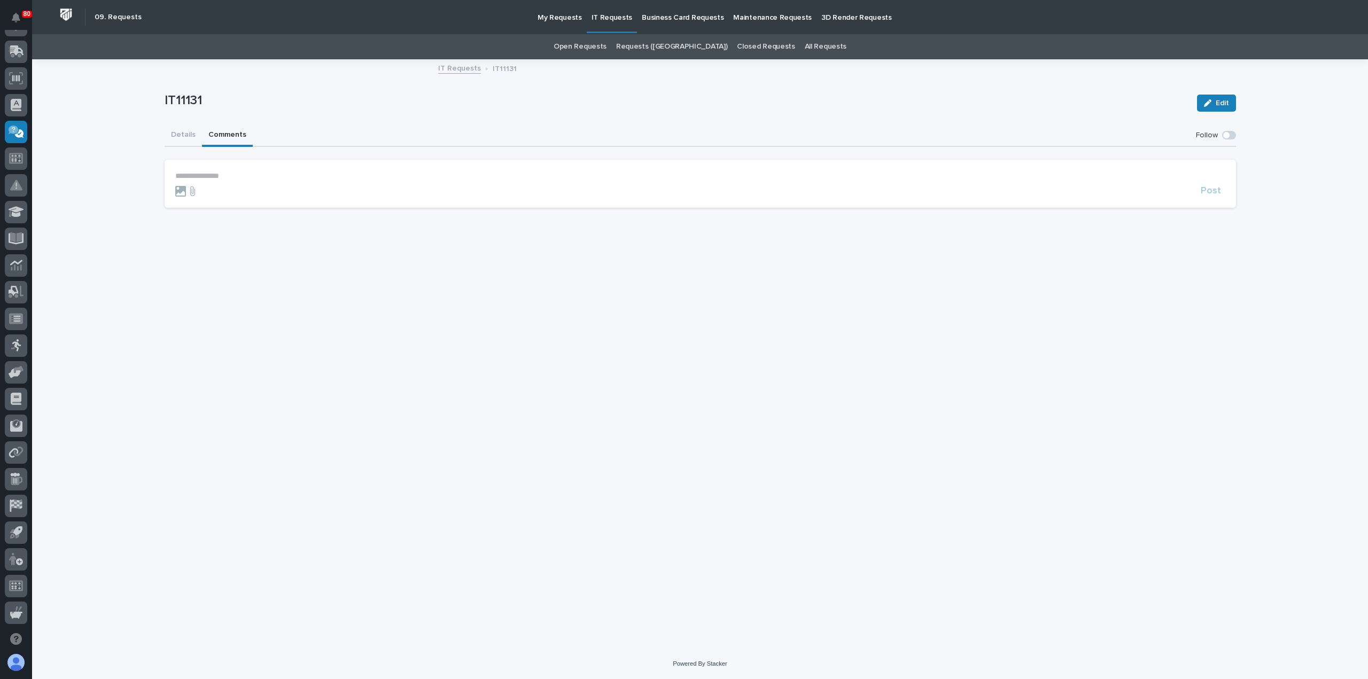
click at [228, 176] on p "**********" at bounding box center [700, 176] width 1050 height 9
click at [1211, 190] on span "Post" at bounding box center [1211, 194] width 20 height 12
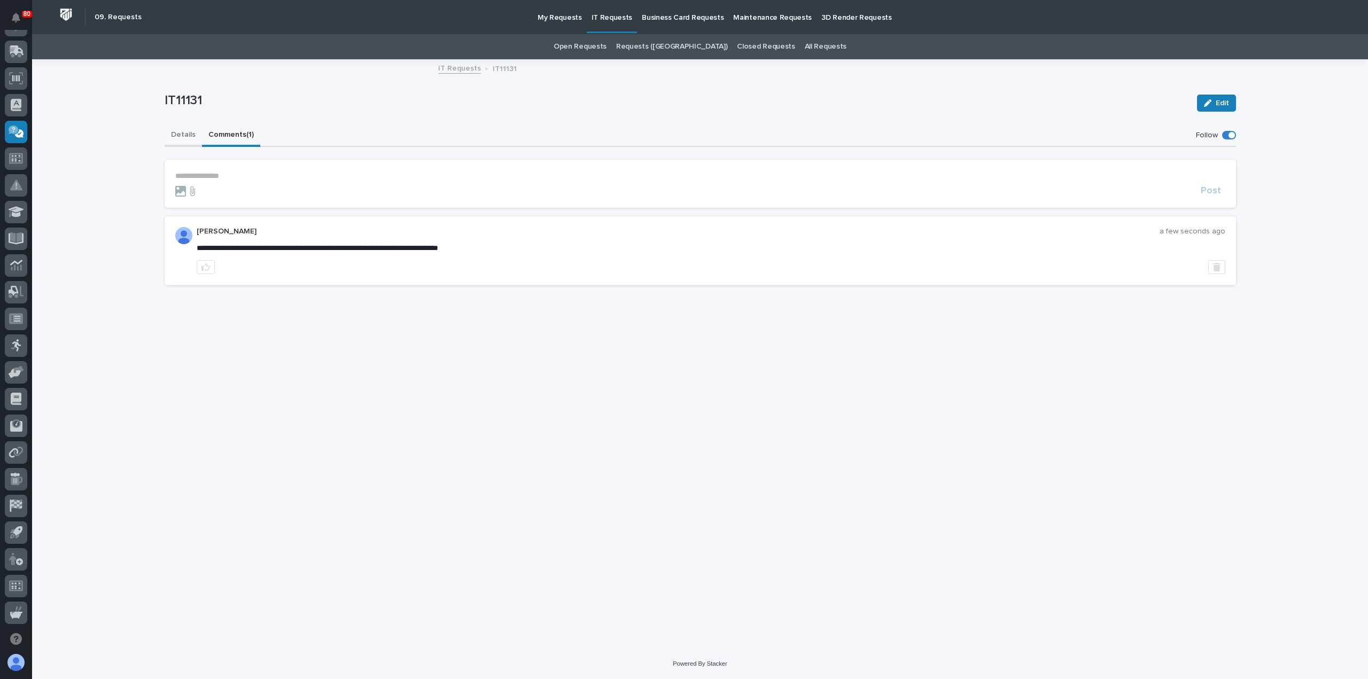
click at [182, 136] on button "Details" at bounding box center [183, 136] width 37 height 22
